Goal: Transaction & Acquisition: Purchase product/service

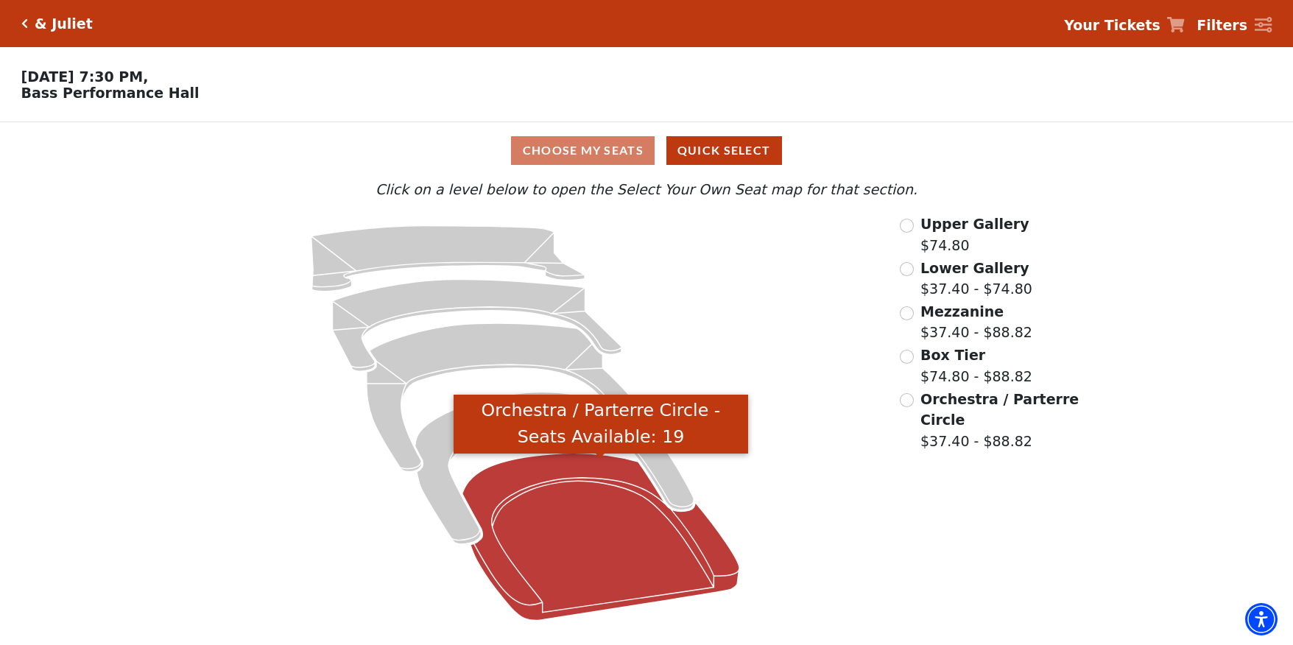
click at [557, 507] on icon "Orchestra / Parterre Circle - Seats Available: 19" at bounding box center [601, 537] width 278 height 167
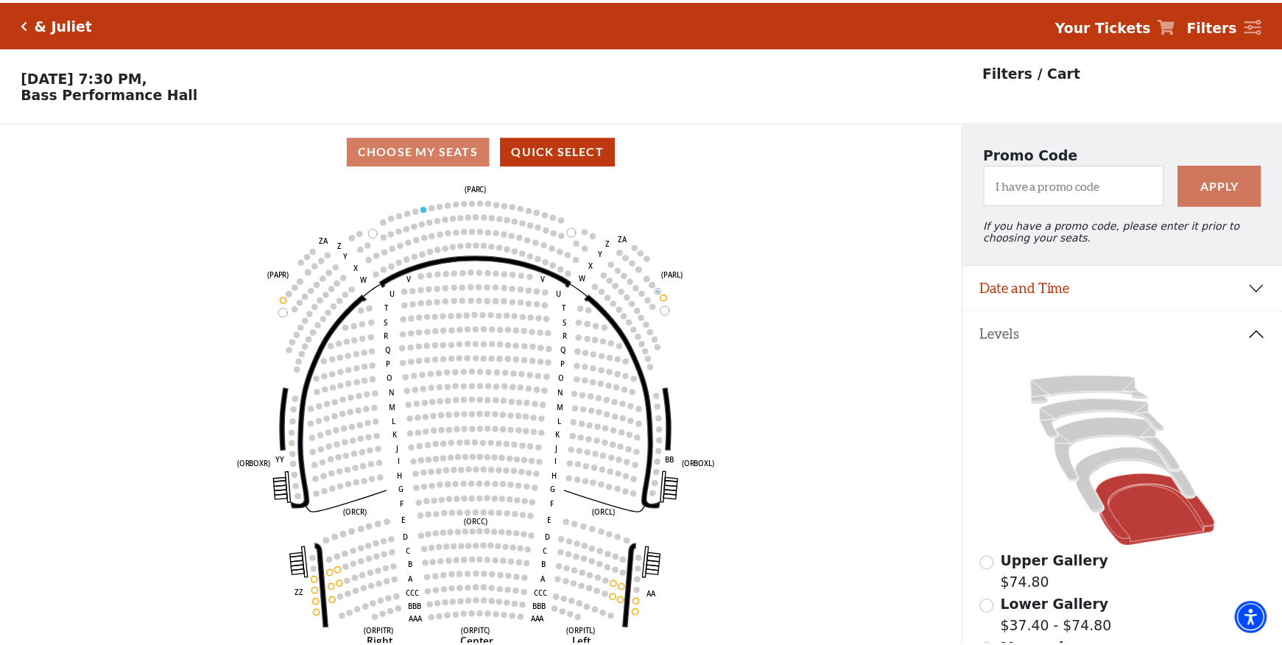
scroll to position [68, 0]
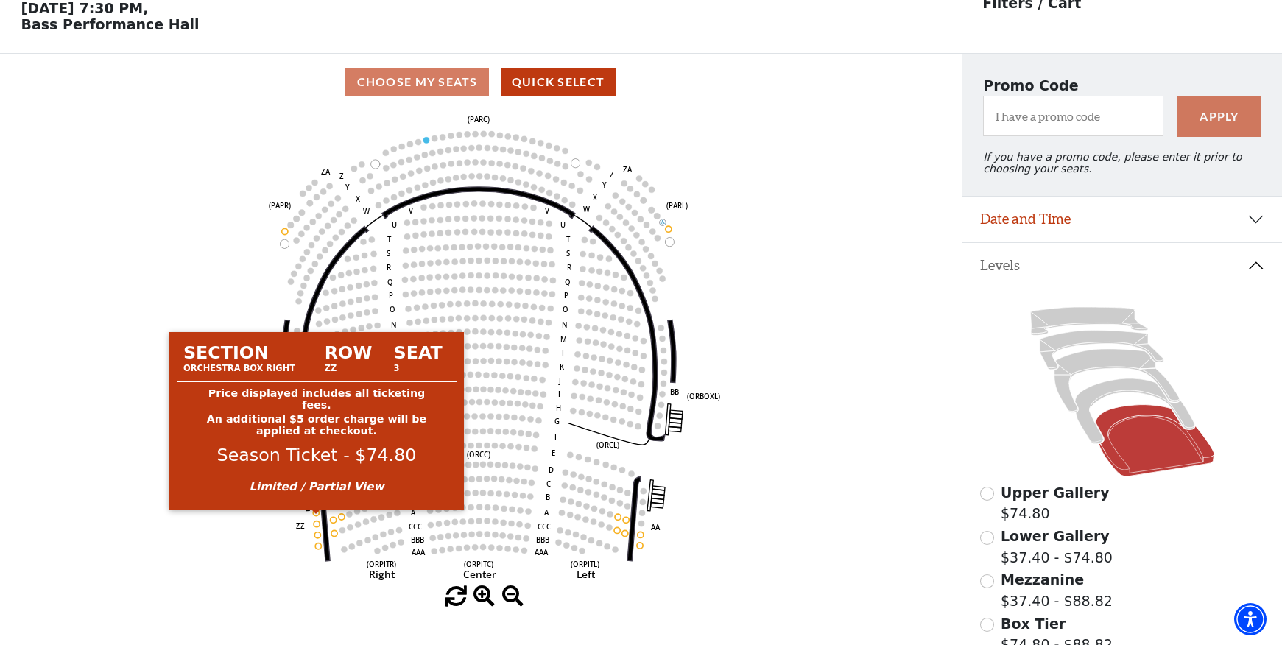
click at [316, 515] on circle at bounding box center [317, 513] width 6 height 6
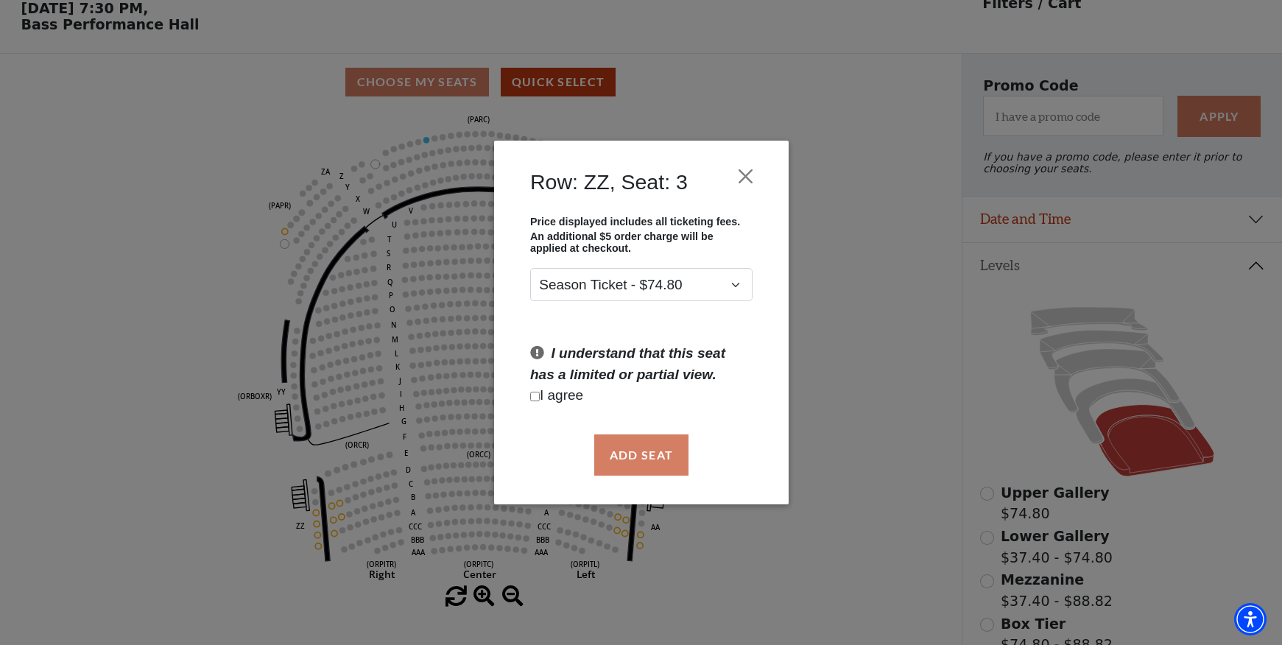
click at [532, 392] on input "Checkbox field" at bounding box center [535, 397] width 10 height 10
checkbox input "true"
click at [644, 449] on button "Add Seat" at bounding box center [640, 454] width 94 height 41
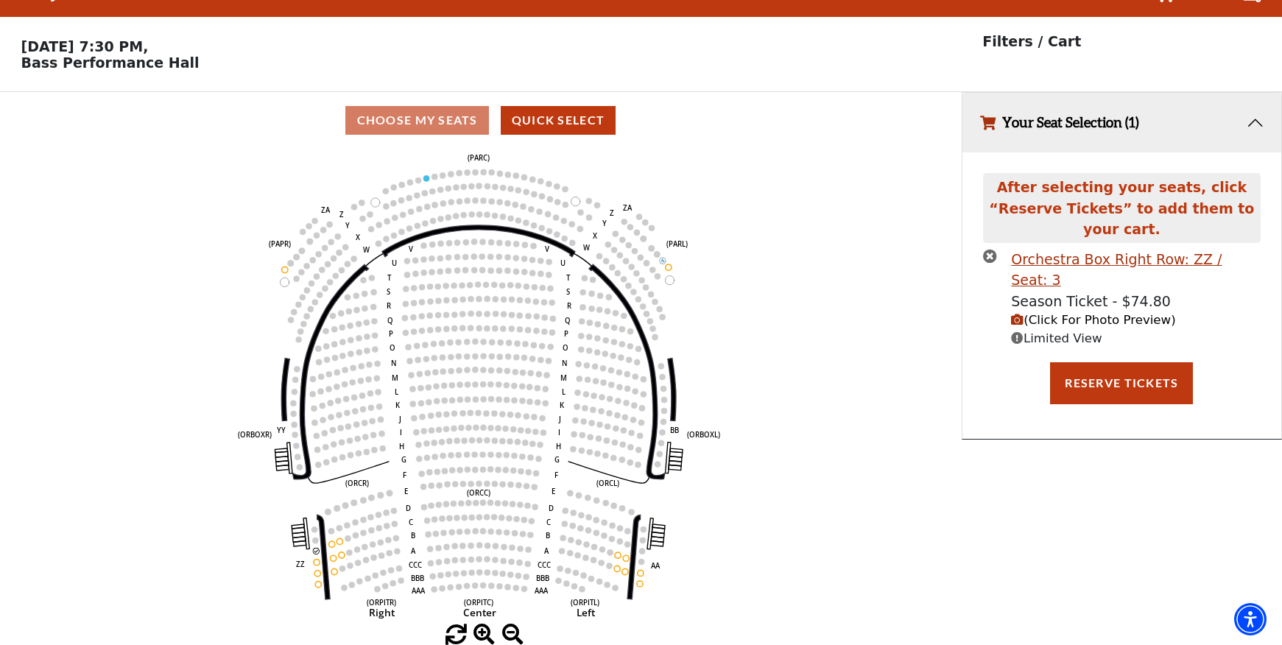
scroll to position [0, 0]
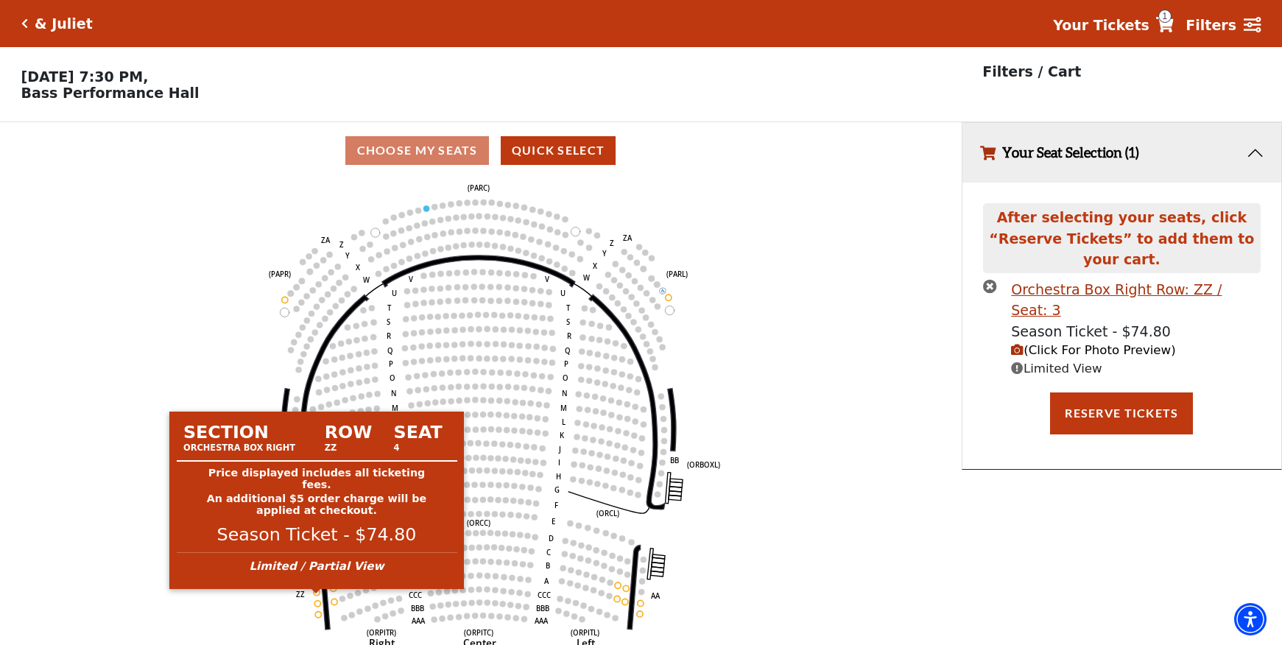
click at [317, 595] on circle at bounding box center [317, 592] width 6 height 6
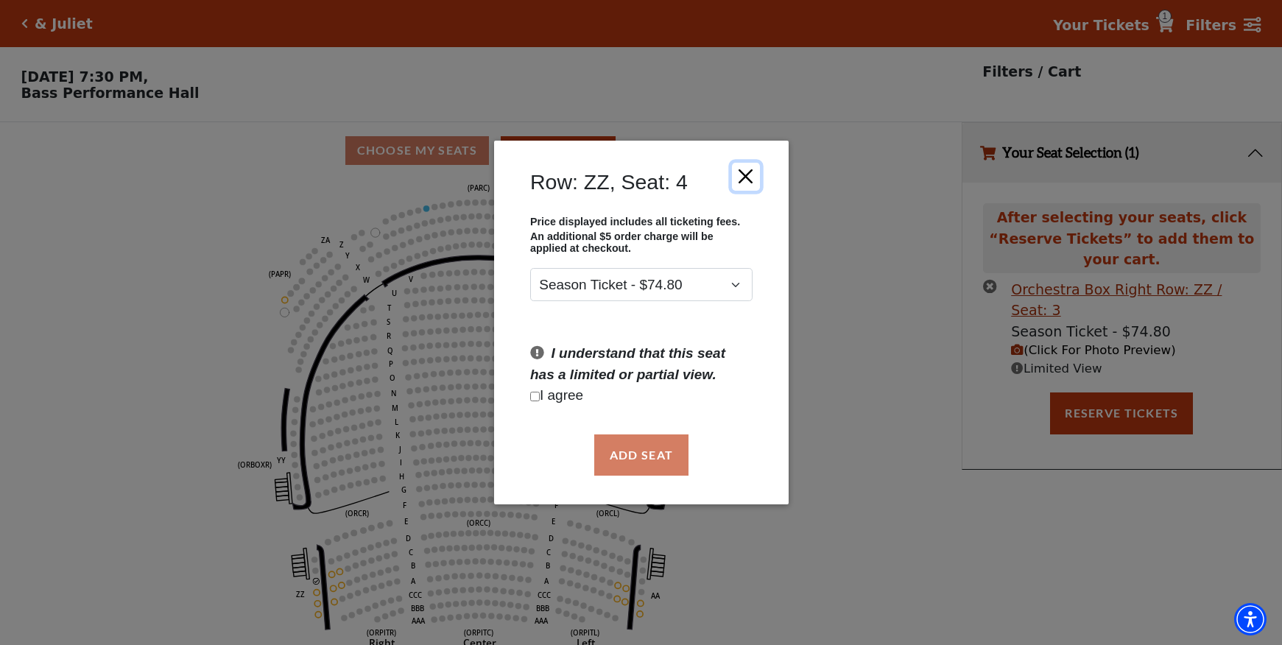
click at [741, 173] on button "Close" at bounding box center [745, 176] width 28 height 28
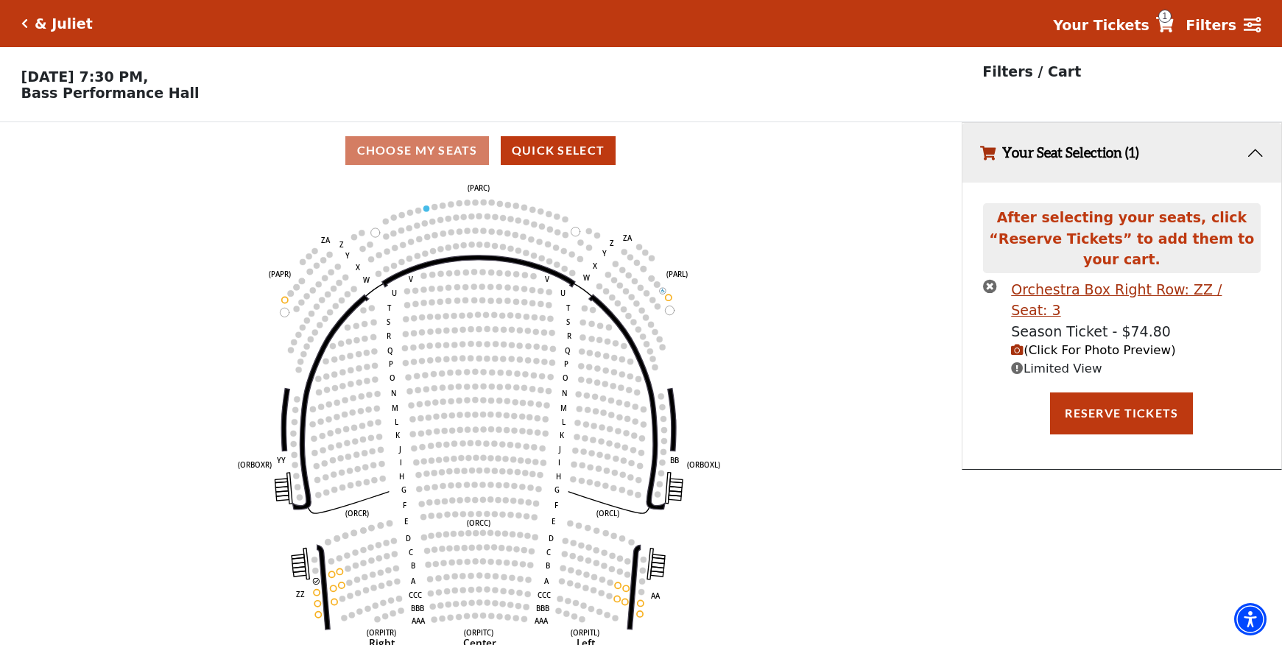
click at [314, 585] on use "Seat Selected" at bounding box center [316, 581] width 7 height 7
click at [875, 418] on icon "Left (ORPITL) Right (ORPITR) Center (ORPITC) ZZ AA YY BB ZA ZA (ORCL) (ORCR) (O…" at bounding box center [480, 417] width 865 height 476
click at [28, 18] on div "& Juliet" at bounding box center [60, 23] width 65 height 17
click at [1171, 21] on span "1" at bounding box center [1164, 16] width 13 height 13
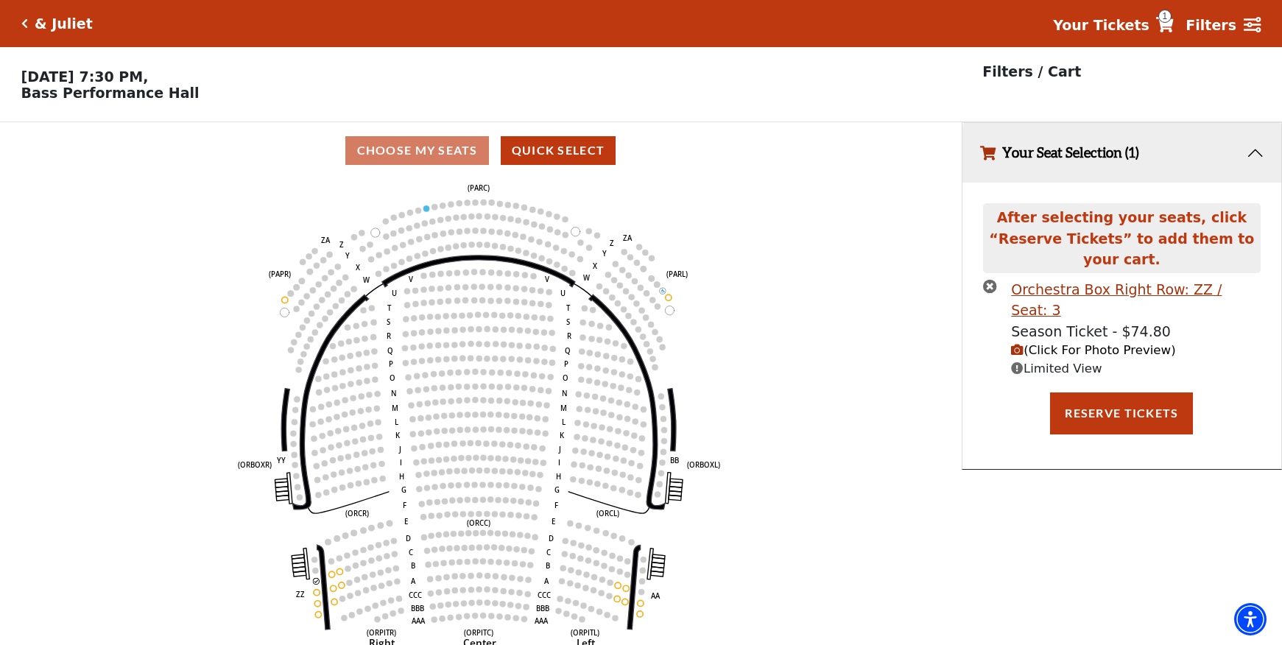
click at [1174, 24] on icon at bounding box center [1165, 24] width 18 height 15
click at [1256, 155] on button "Your Seat Selection (1)" at bounding box center [1121, 153] width 319 height 60
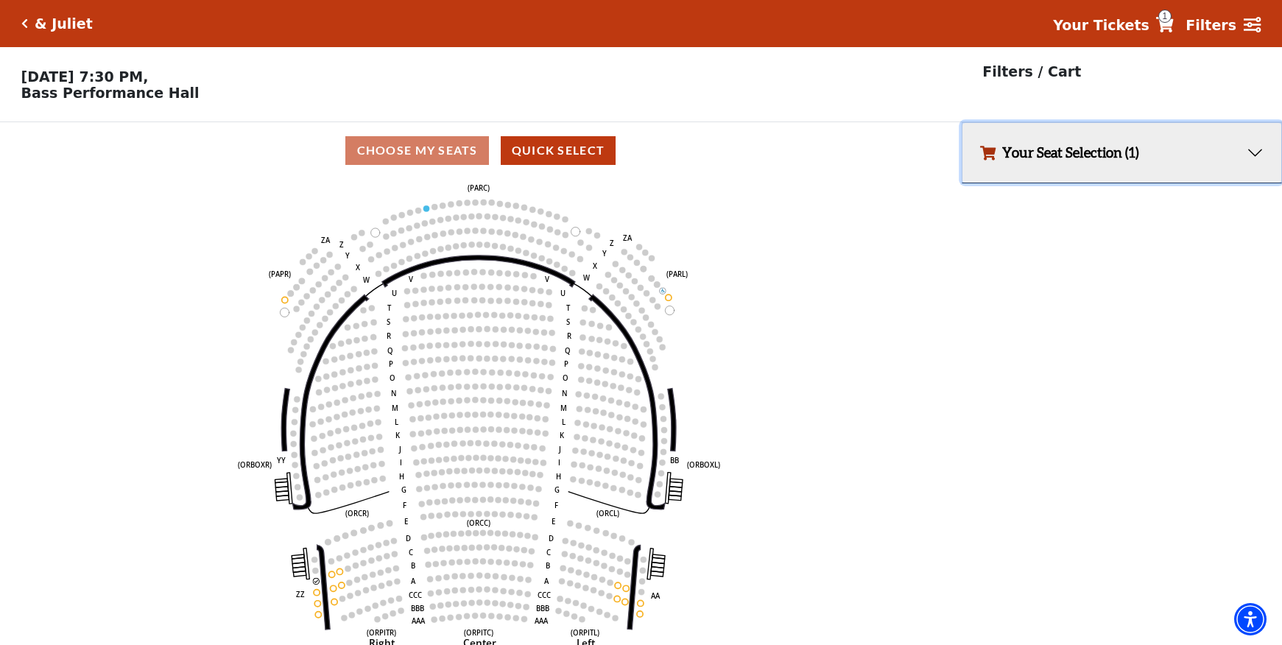
click at [1256, 155] on button "Your Seat Selection (1)" at bounding box center [1121, 153] width 319 height 60
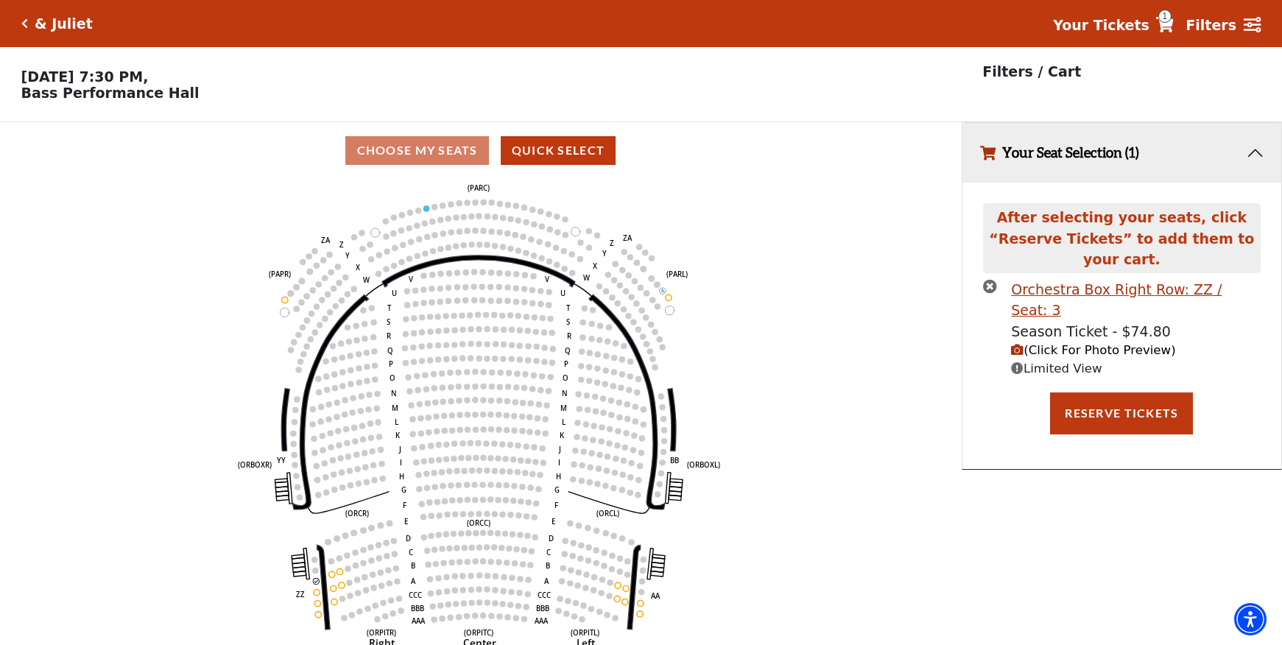
click at [988, 279] on icon "times-circle" at bounding box center [990, 286] width 14 height 14
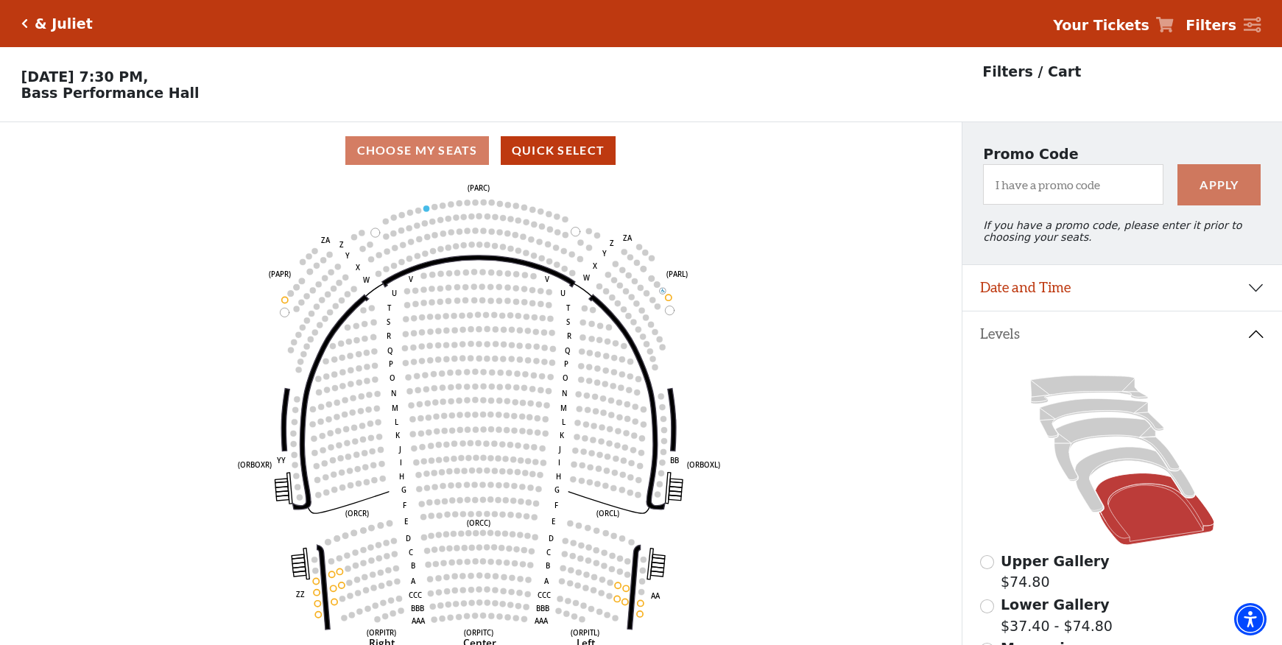
click at [26, 22] on icon "Click here to go back to filters" at bounding box center [24, 23] width 7 height 10
click at [60, 22] on h5 "& Juliet" at bounding box center [64, 23] width 58 height 17
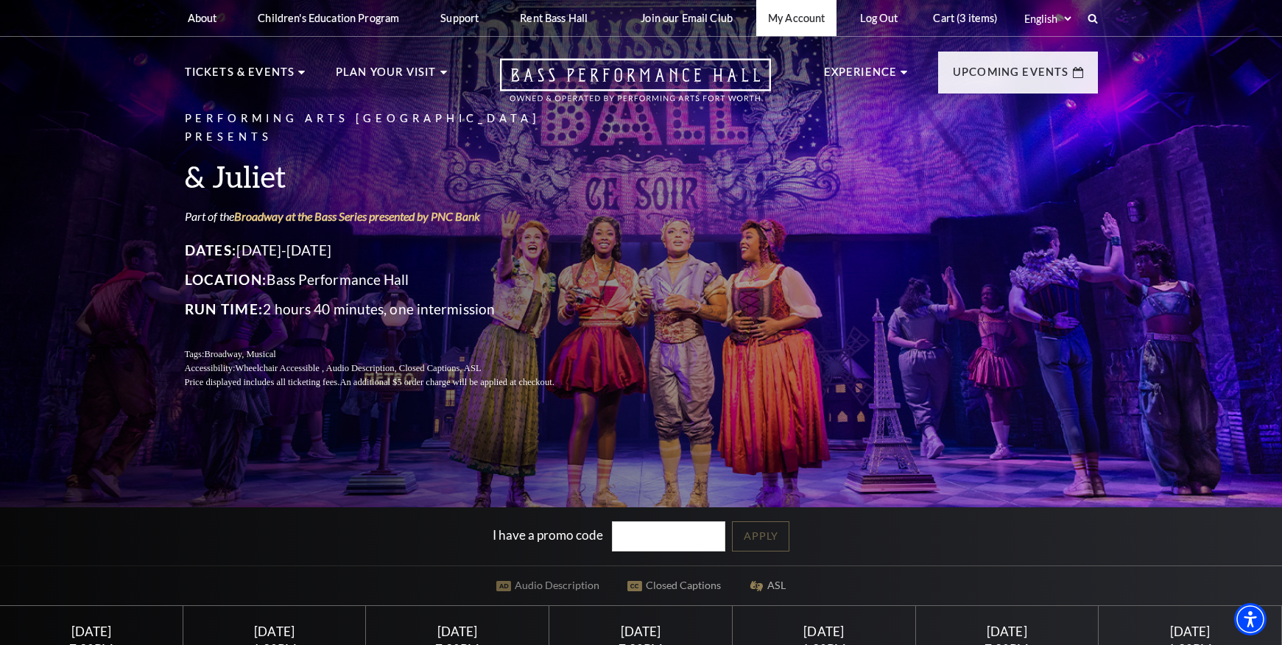
click at [792, 20] on link "My Account" at bounding box center [796, 18] width 80 height 36
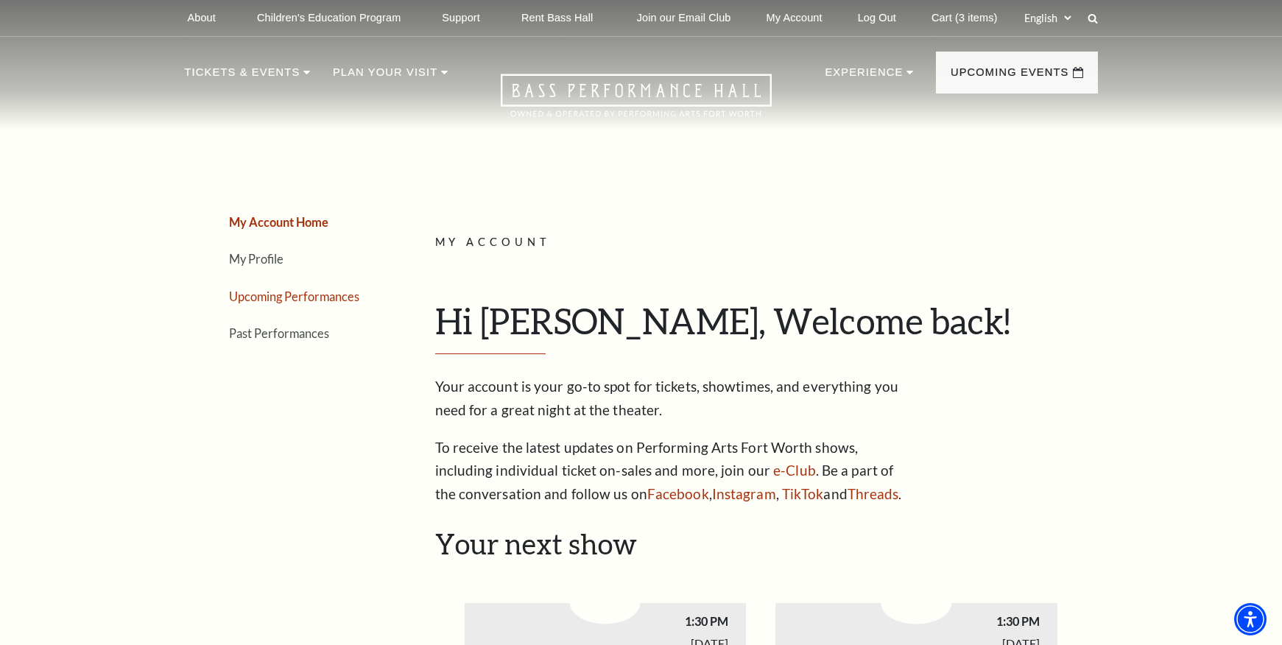
click at [297, 297] on link "Upcoming Performances" at bounding box center [294, 296] width 130 height 14
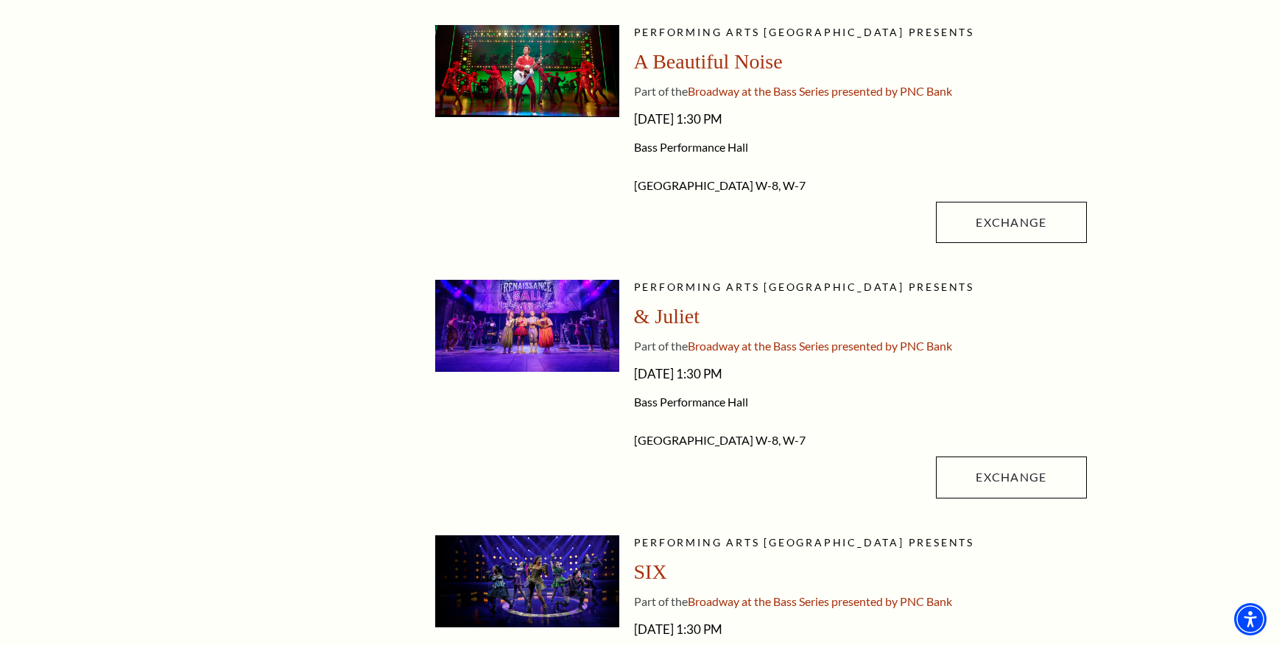
scroll to position [736, 0]
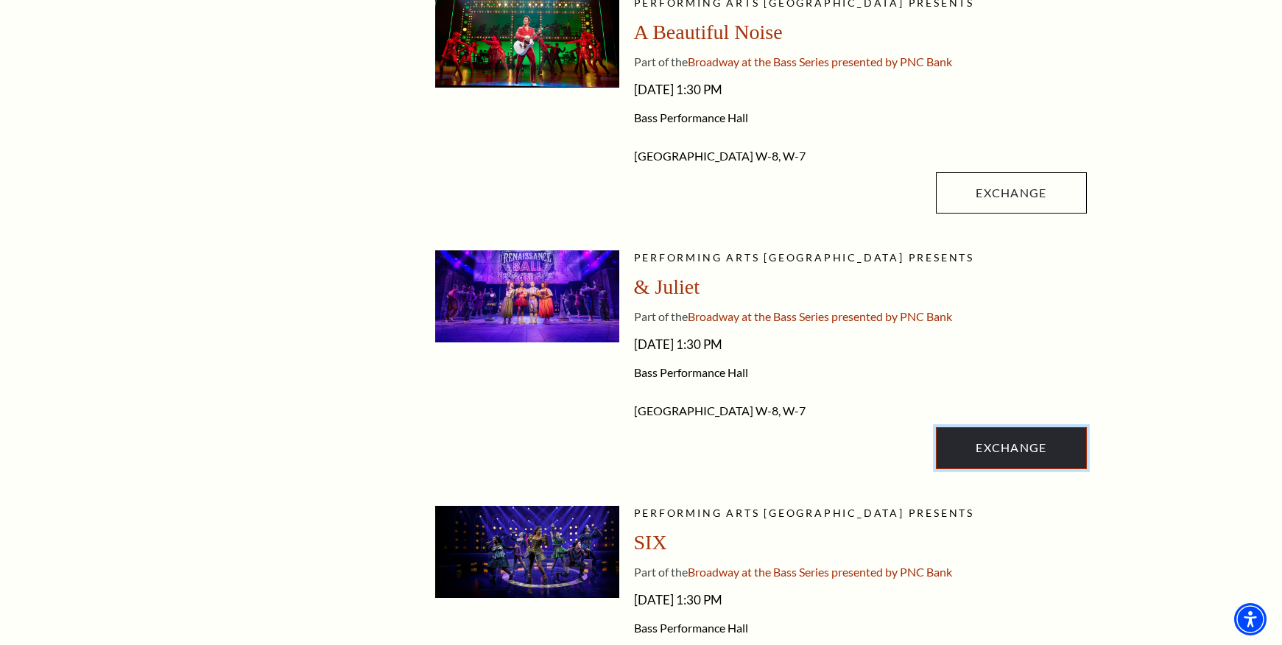
click at [1024, 443] on link "Exchange" at bounding box center [1011, 447] width 150 height 41
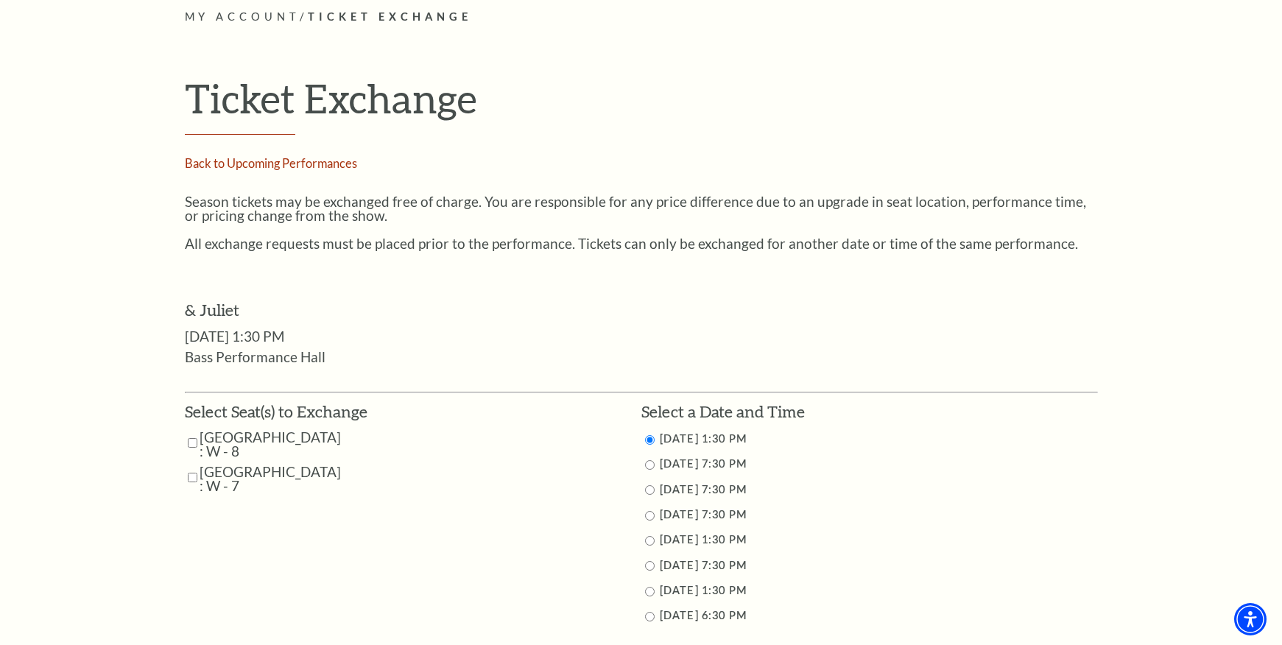
scroll to position [515, 0]
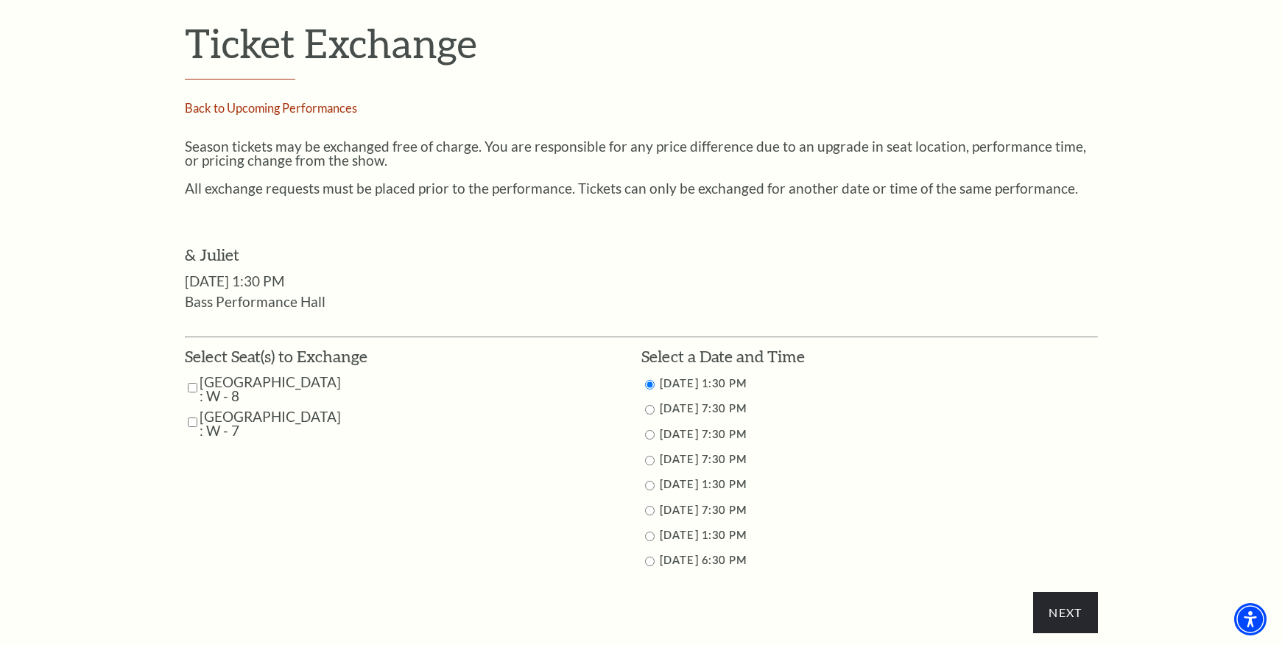
click at [193, 387] on input "Parterre Circle Center : W - 8" at bounding box center [193, 388] width 10 height 26
checkbox input "true"
click at [191, 420] on input "Parterre Circle Center : W - 7" at bounding box center [193, 422] width 10 height 26
checkbox input "true"
click at [649, 407] on input "11/12/2025 7:30 PM" at bounding box center [650, 410] width 10 height 10
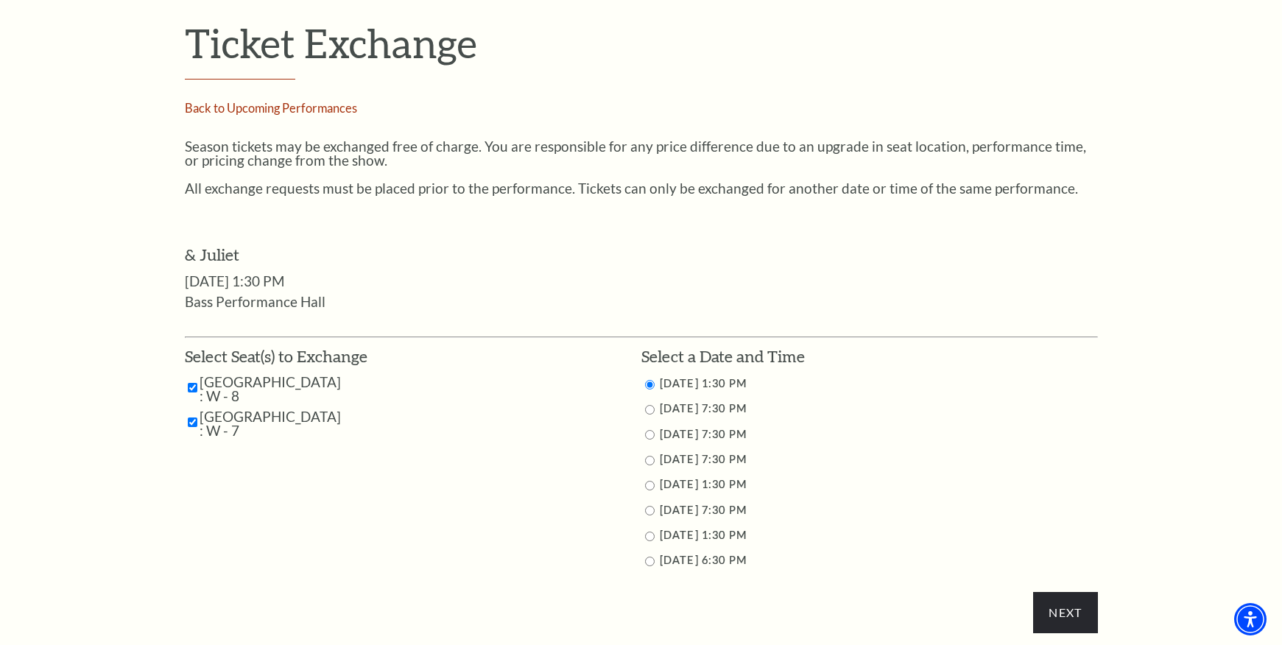
radio input "true"
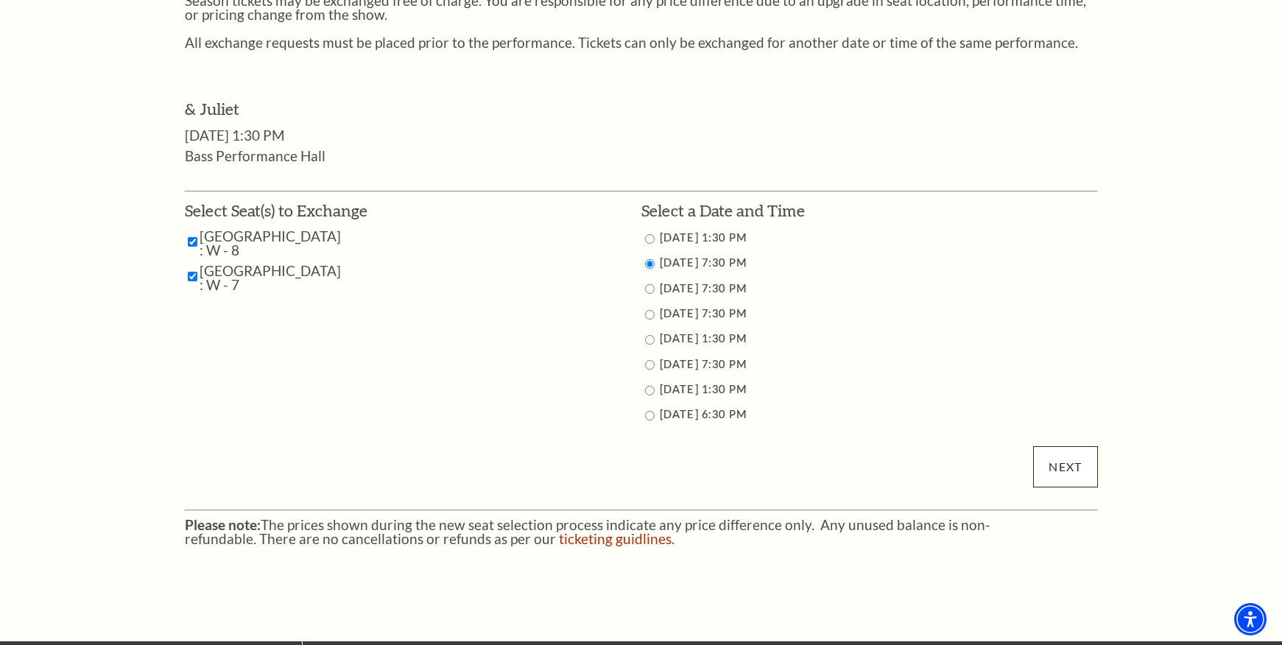
scroll to position [663, 0]
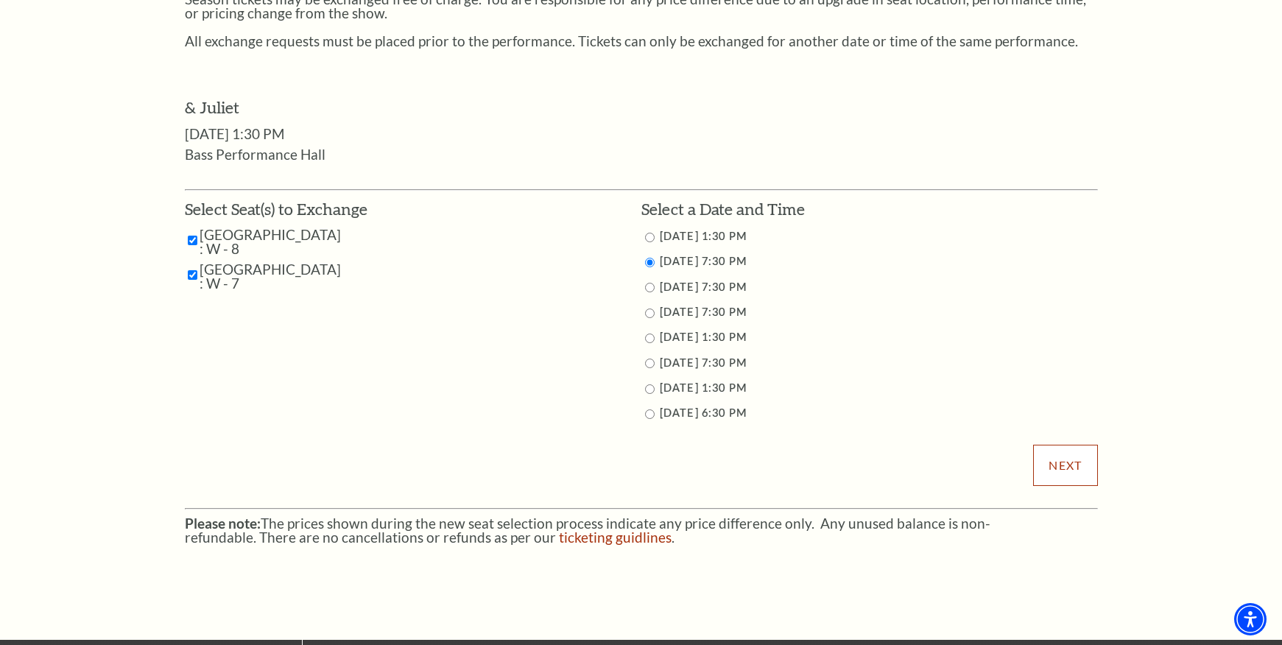
click at [1064, 464] on input "Next" at bounding box center [1065, 465] width 64 height 41
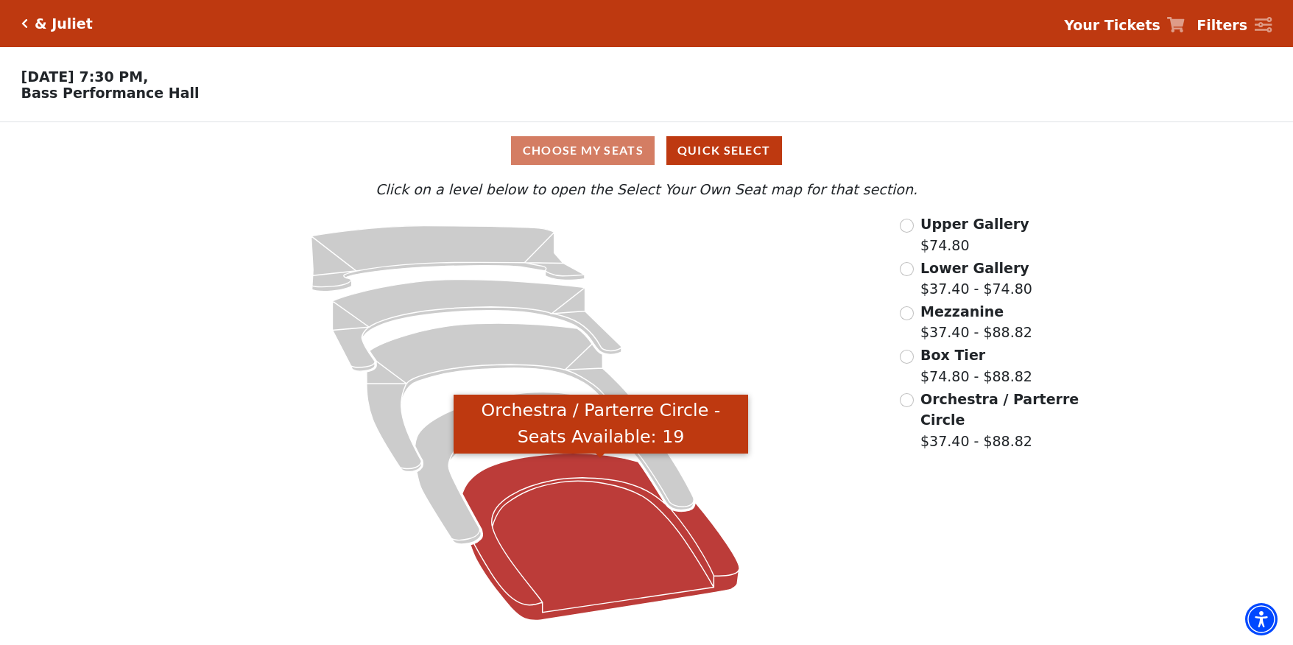
click at [558, 513] on icon "Orchestra / Parterre Circle - Seats Available: 19" at bounding box center [601, 537] width 278 height 167
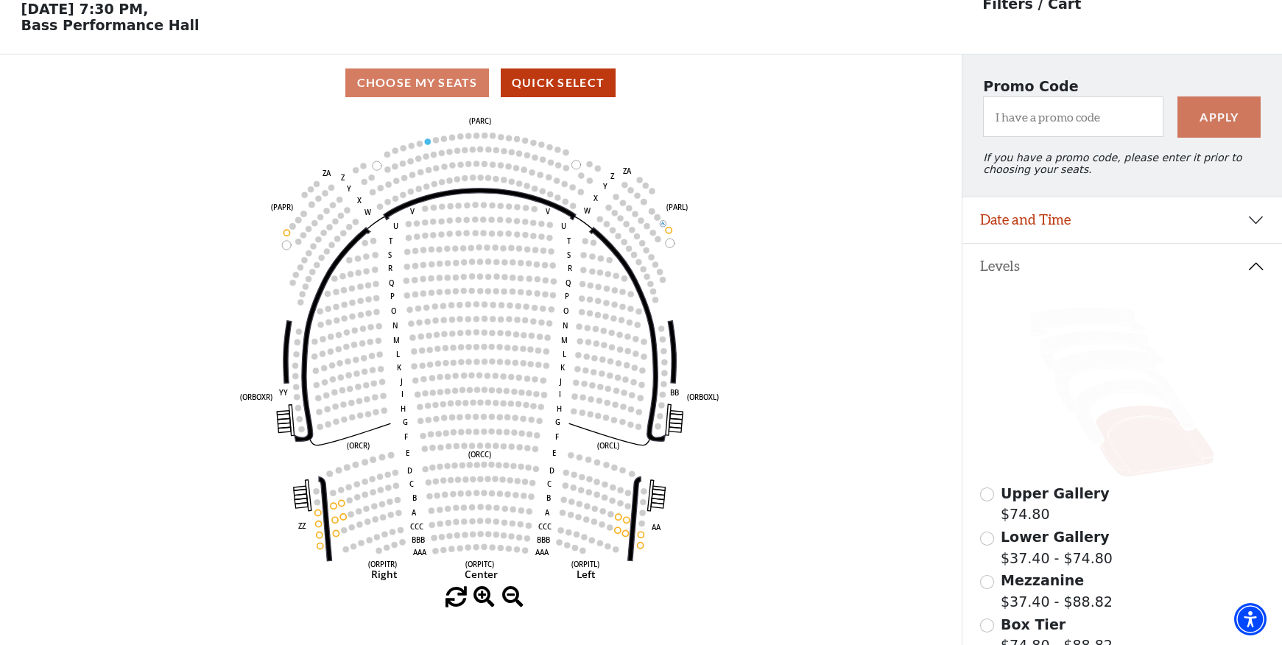
scroll to position [68, 0]
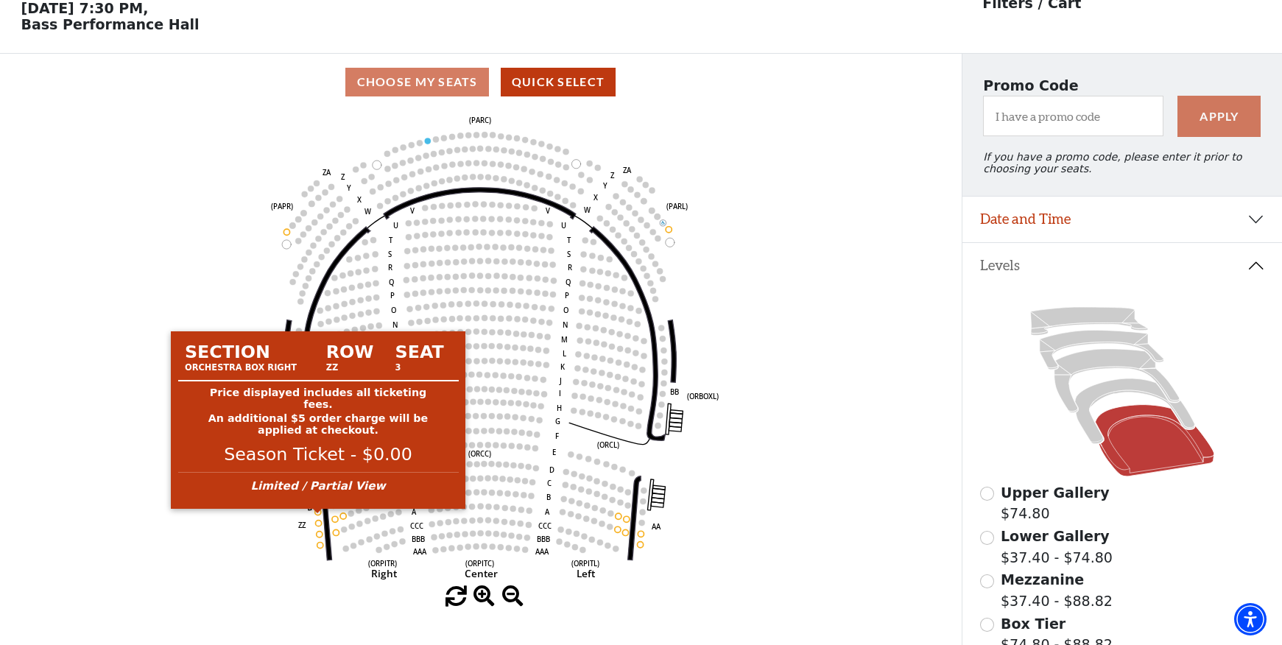
click at [318, 515] on circle at bounding box center [318, 512] width 6 height 6
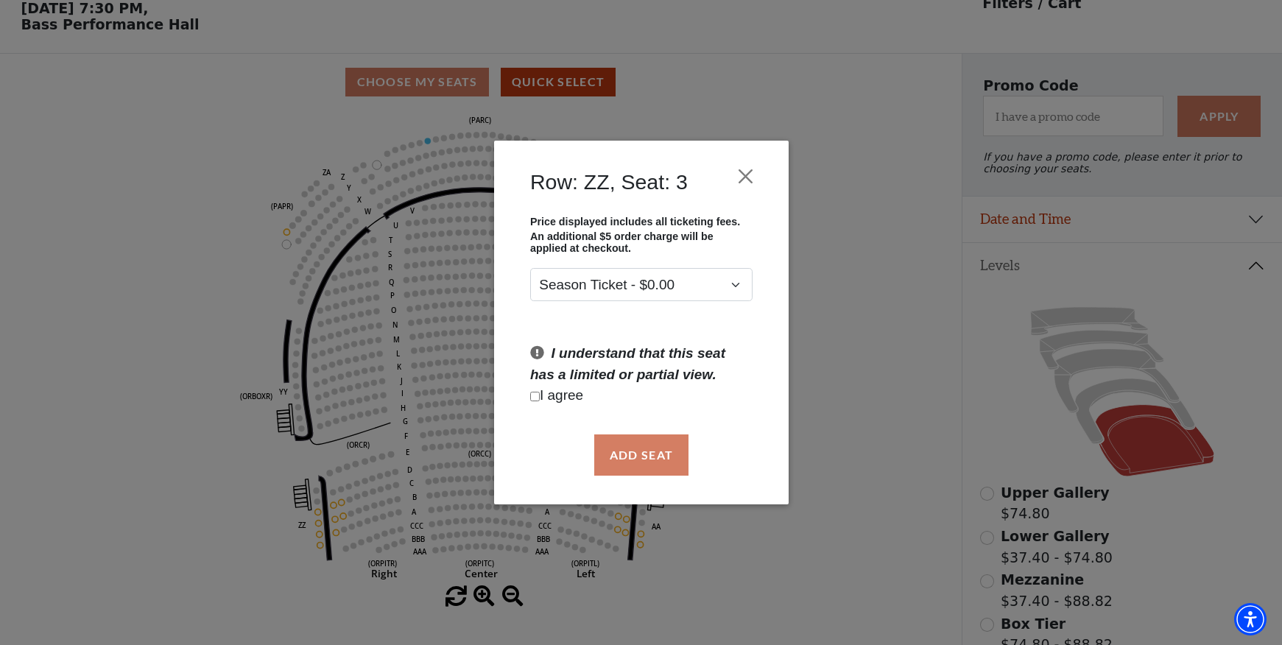
click at [532, 395] on input "Checkbox field" at bounding box center [535, 397] width 10 height 10
checkbox input "true"
click at [640, 456] on button "Add Seat" at bounding box center [640, 454] width 94 height 41
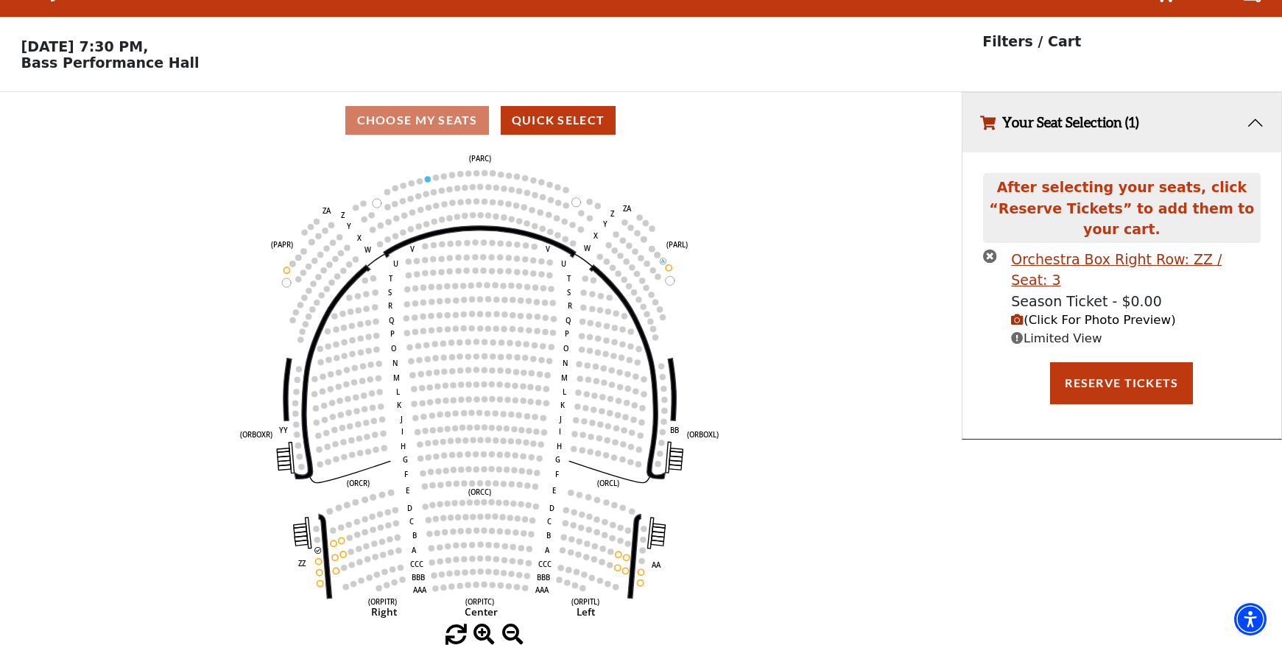
scroll to position [0, 0]
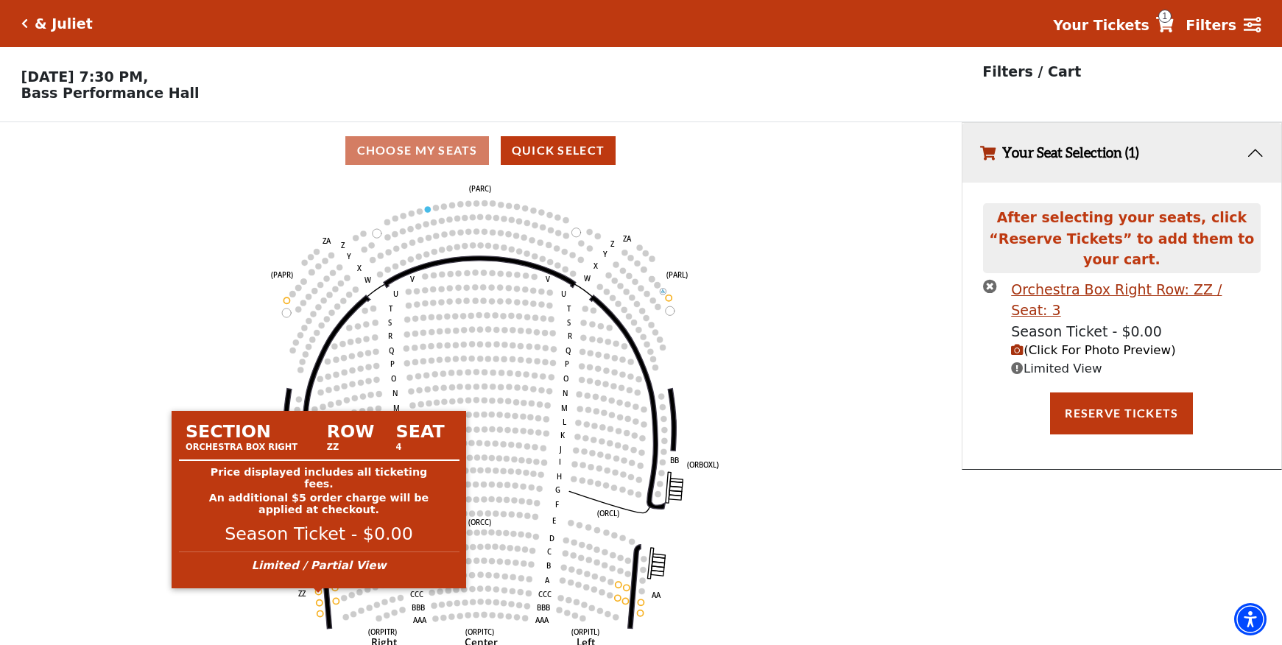
click at [318, 594] on circle at bounding box center [319, 591] width 6 height 6
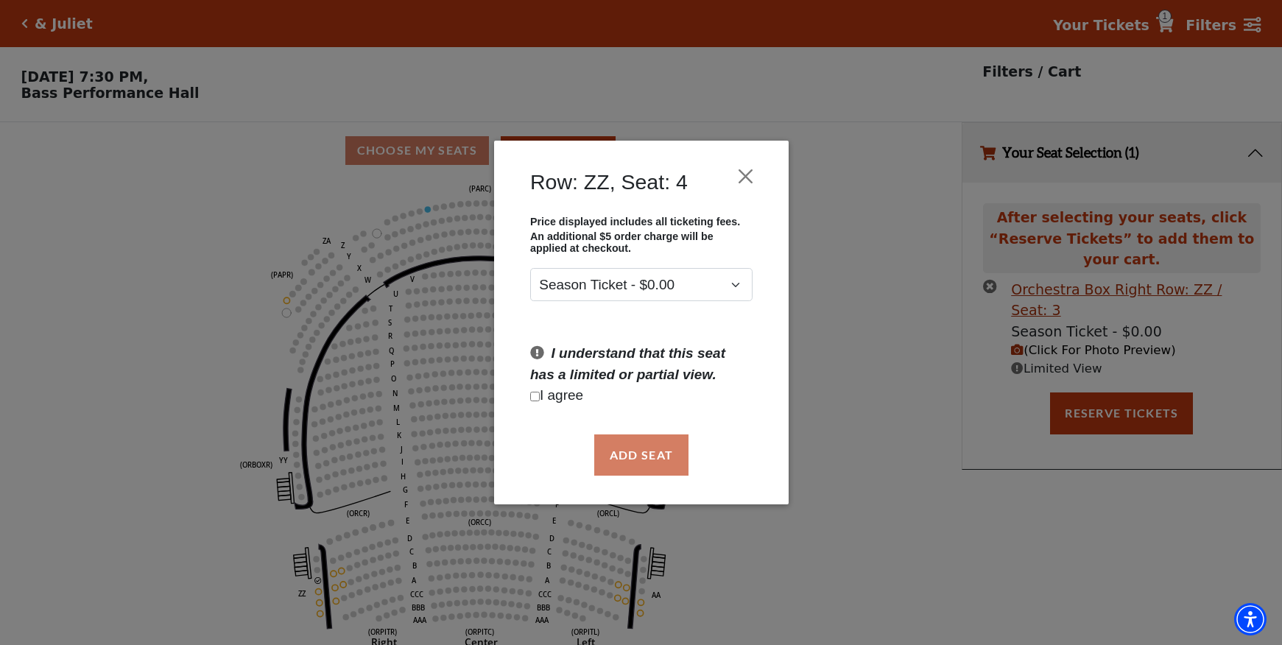
click at [532, 393] on input "Checkbox field" at bounding box center [535, 397] width 10 height 10
checkbox input "true"
click at [647, 451] on button "Add Seat" at bounding box center [640, 454] width 94 height 41
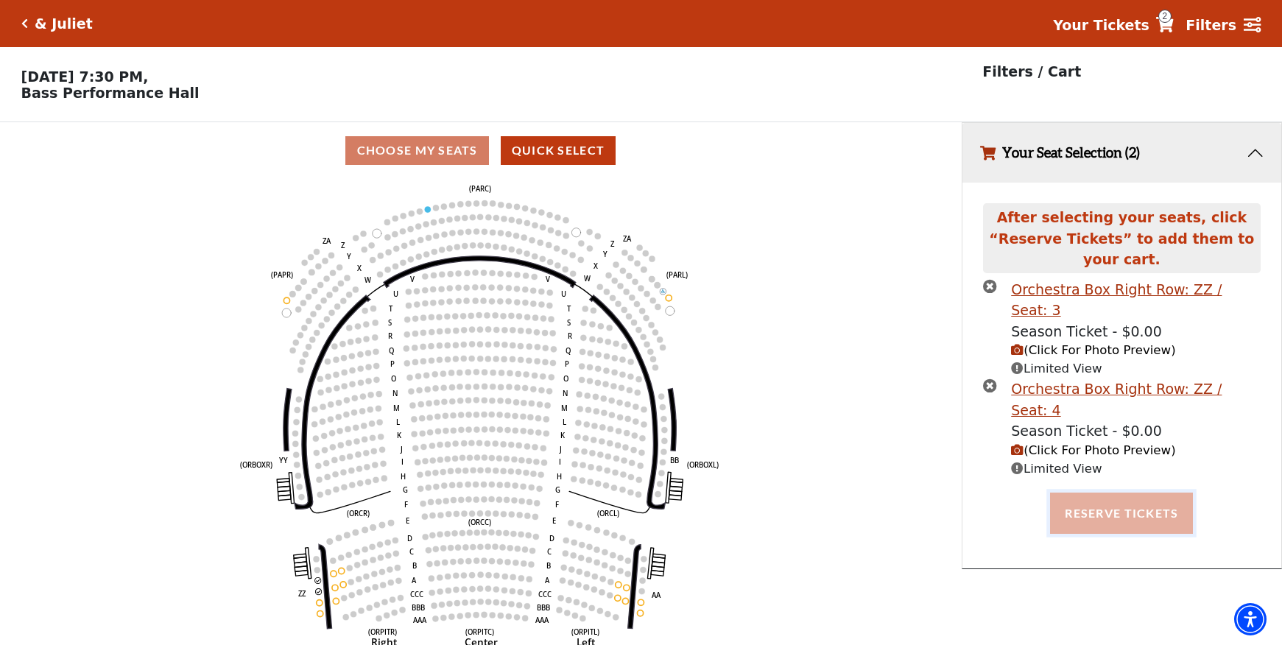
click at [1135, 493] on button "Reserve Tickets" at bounding box center [1121, 513] width 143 height 41
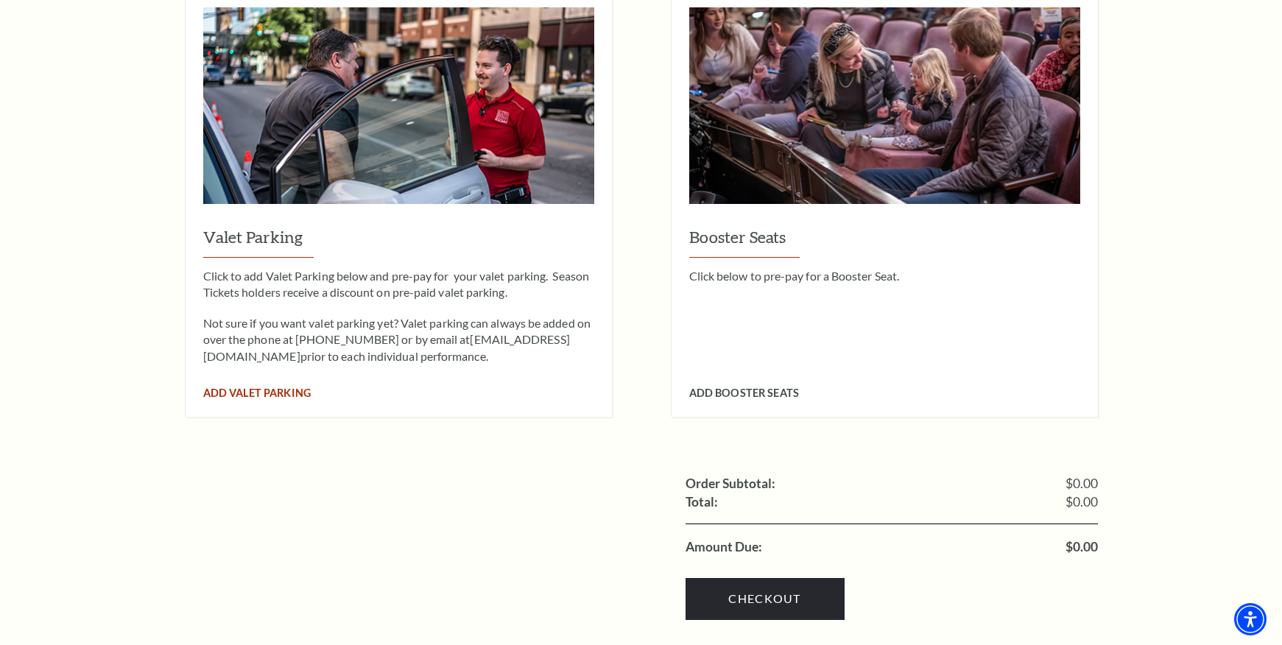
scroll to position [1399, 0]
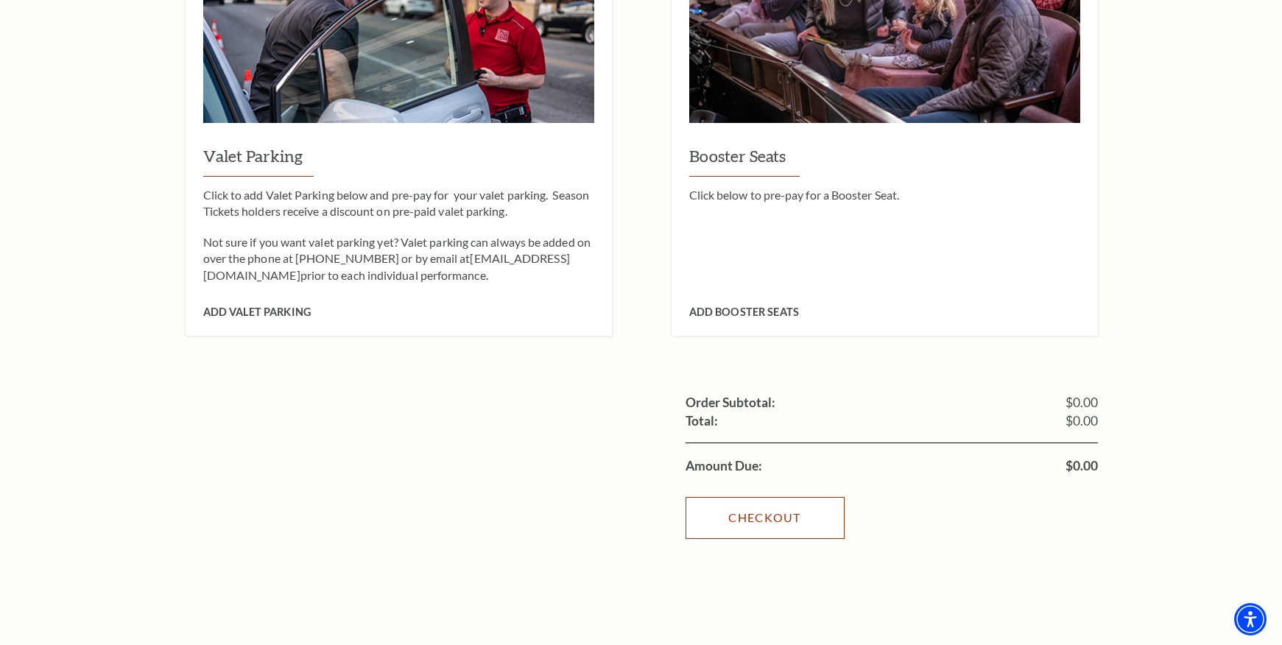
click at [771, 497] on link "Checkout" at bounding box center [764, 517] width 159 height 41
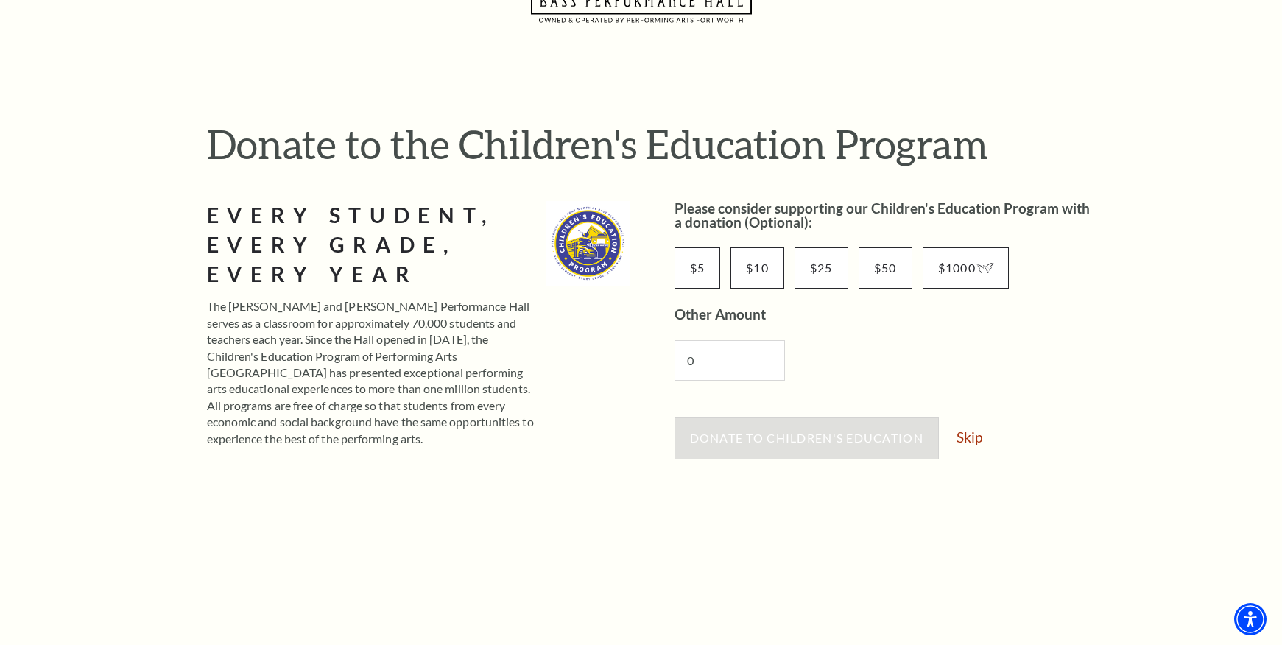
scroll to position [74, 0]
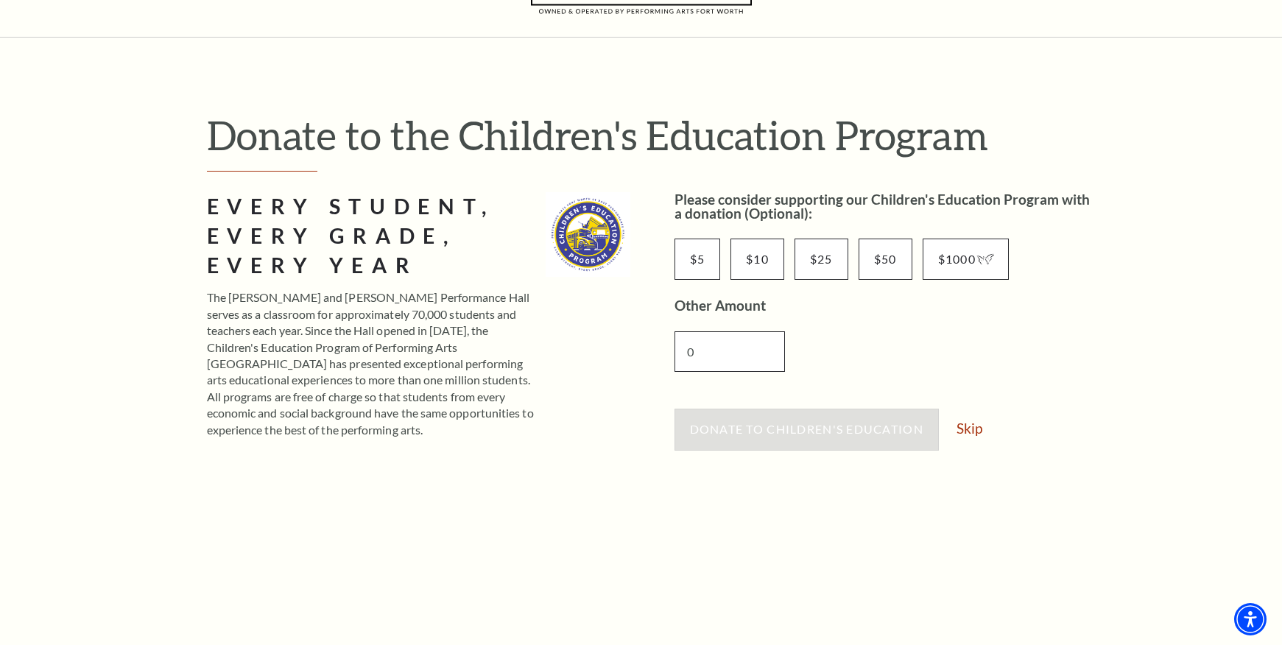
click at [695, 353] on input "0" at bounding box center [729, 351] width 110 height 40
type input "0"
click at [973, 426] on link "Skip" at bounding box center [969, 428] width 26 height 14
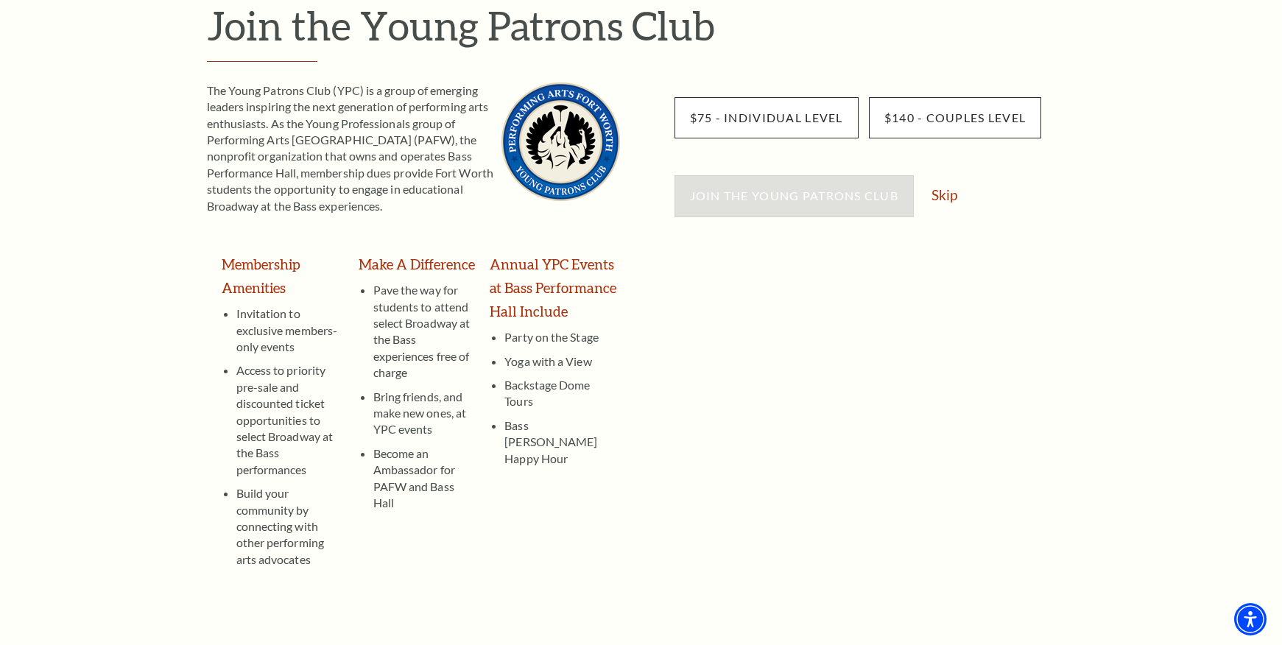
scroll to position [221, 0]
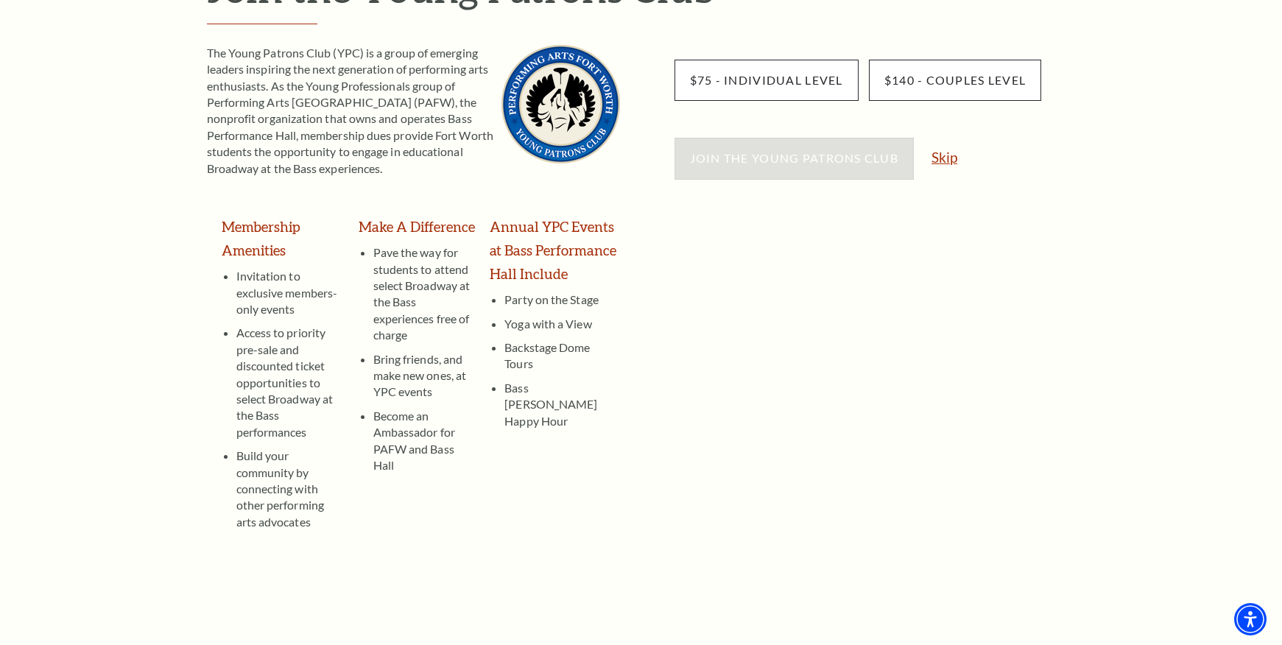
click at [944, 158] on link "Skip" at bounding box center [944, 157] width 26 height 14
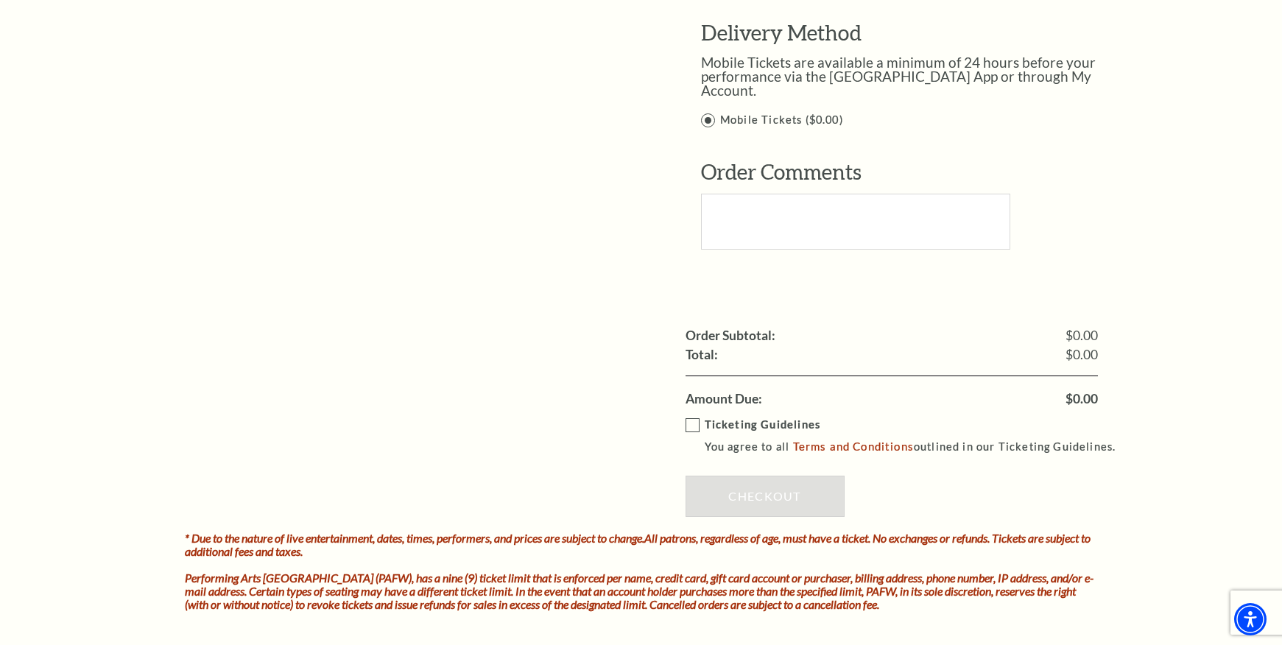
scroll to position [1252, 0]
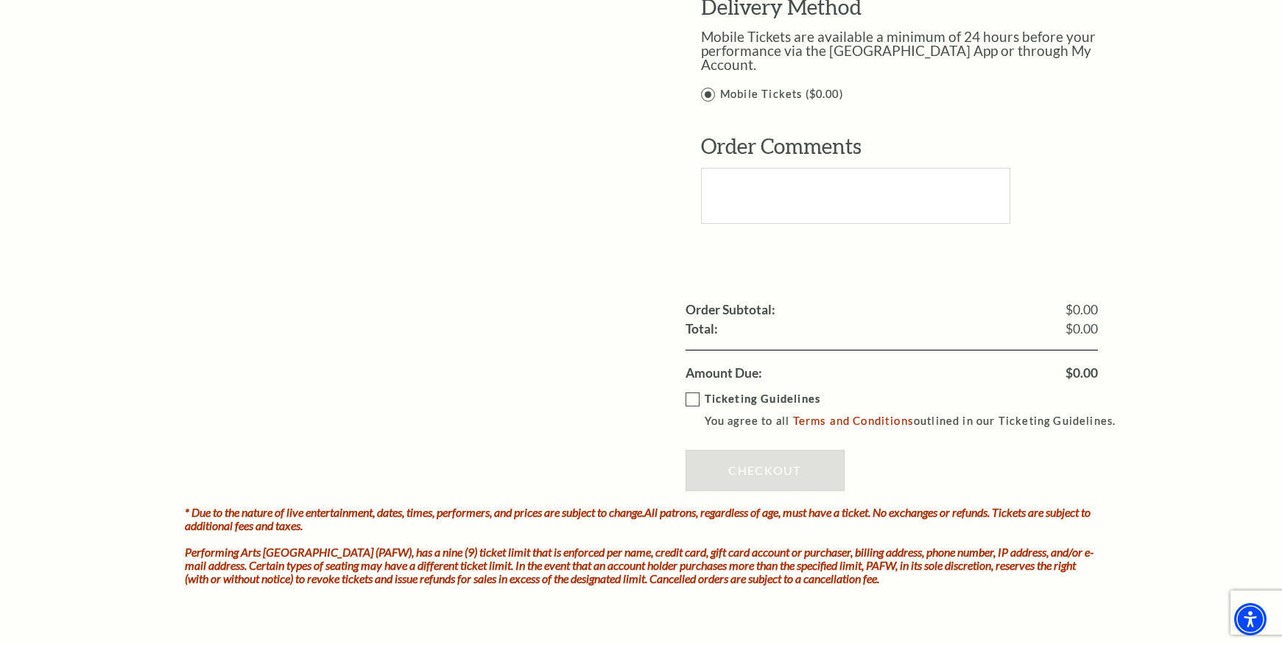
click at [690, 390] on label "Ticketing Guidelines You agree to all Terms and Conditions outlined in our Tick…" at bounding box center [907, 410] width 444 height 40
click at [0, 0] on input "Ticketing Guidelines You agree to all Terms and Conditions outlined in our Tick…" at bounding box center [0, 0] width 0 height 0
click at [772, 452] on link "Checkout" at bounding box center [764, 470] width 159 height 41
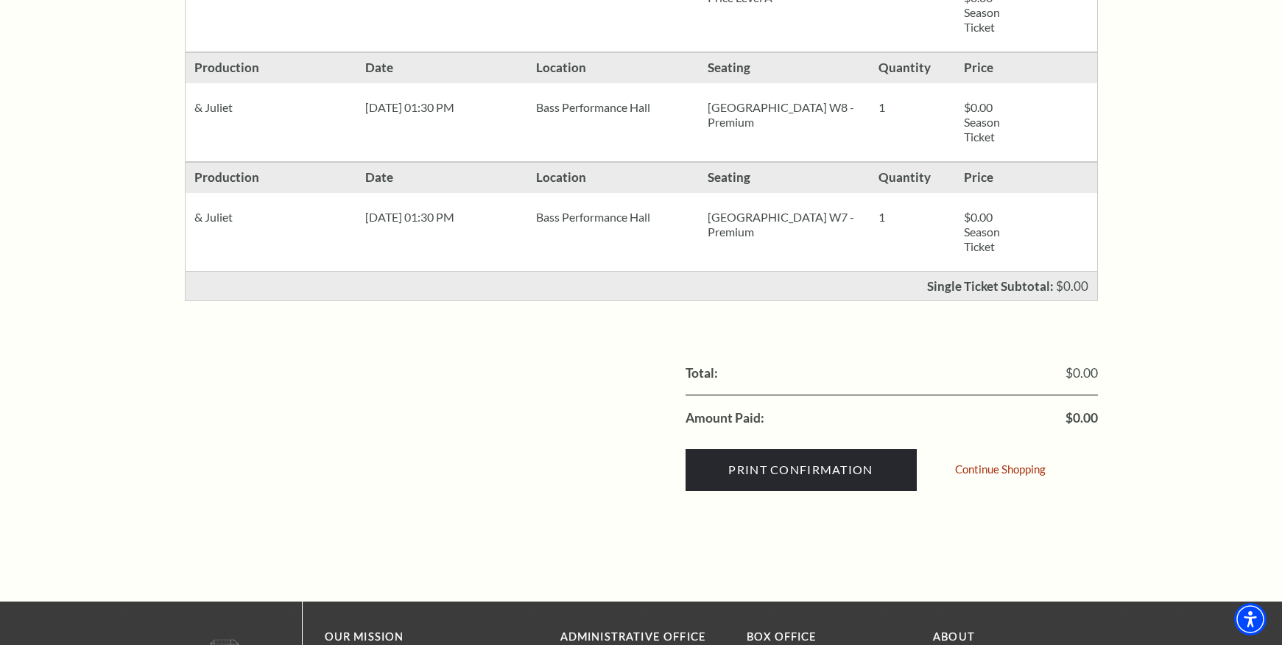
scroll to position [515, 0]
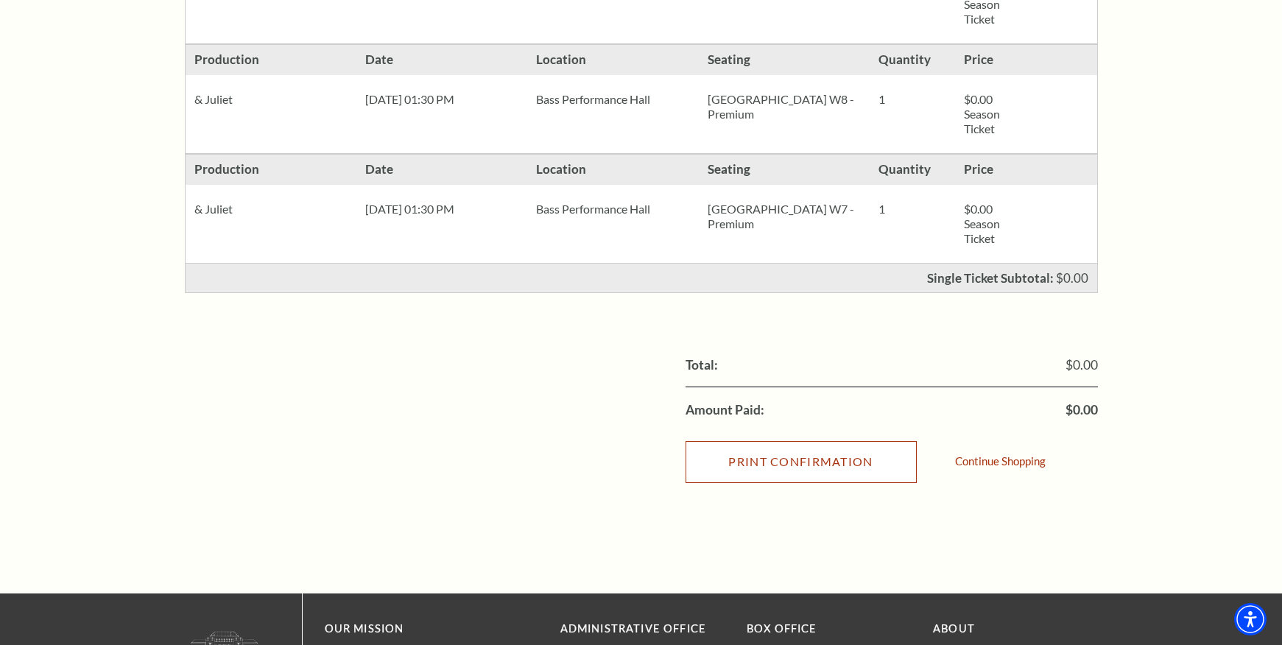
click at [819, 461] on input "Print Confirmation" at bounding box center [800, 461] width 231 height 41
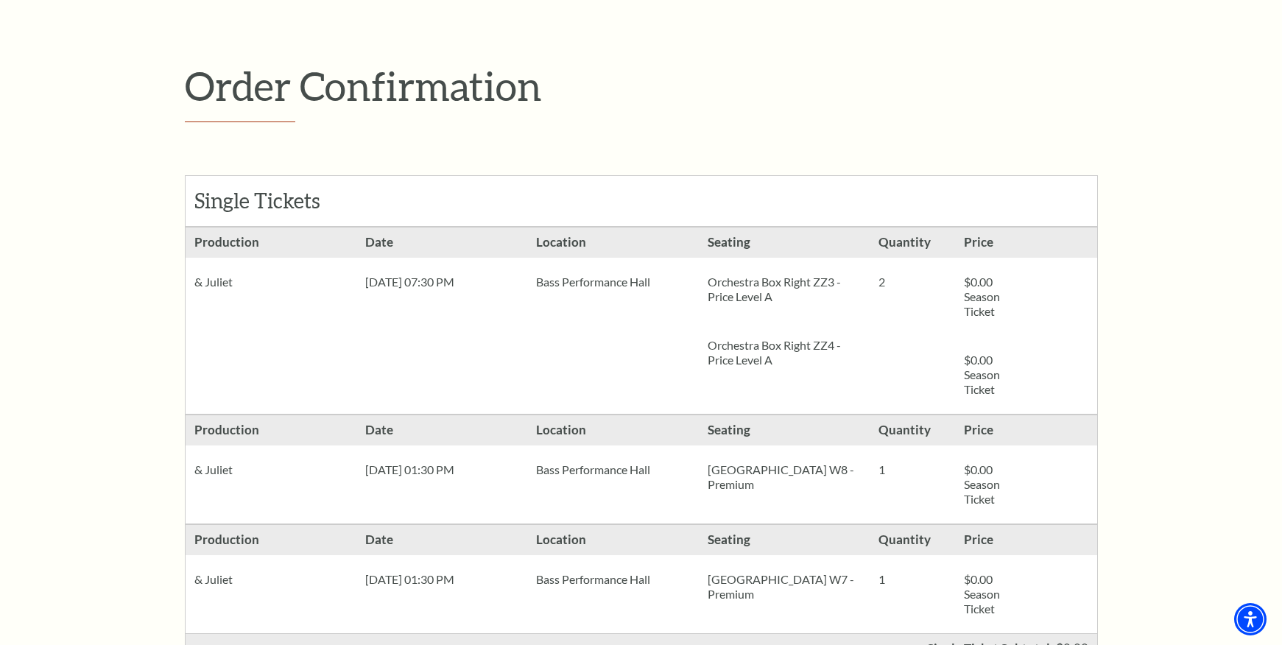
scroll to position [0, 0]
